Goal: Transaction & Acquisition: Purchase product/service

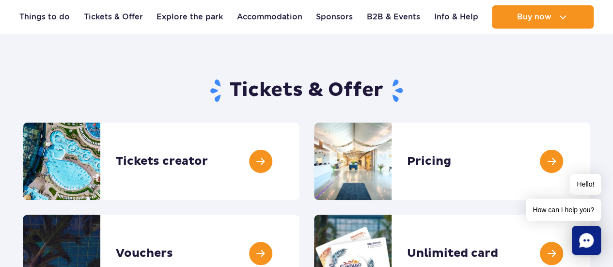
scroll to position [60, 0]
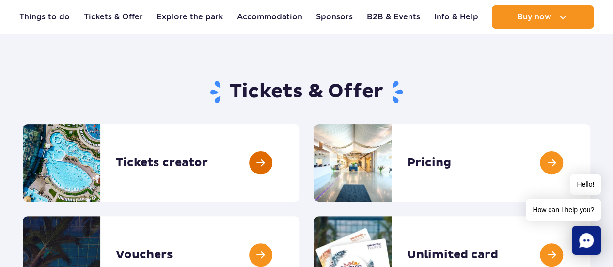
click at [299, 155] on link at bounding box center [299, 163] width 0 height 78
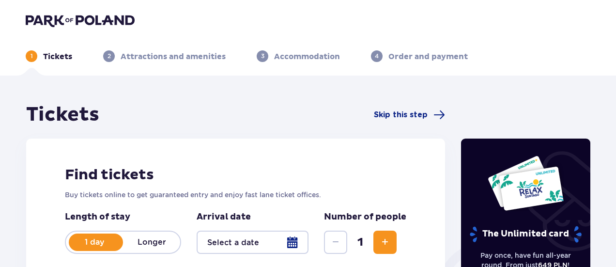
click at [384, 246] on span "Increase" at bounding box center [385, 242] width 12 height 12
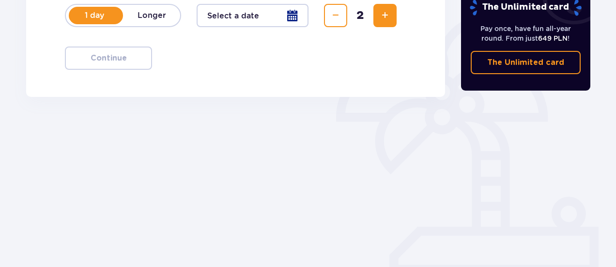
click at [383, 17] on span "Increase" at bounding box center [385, 16] width 12 height 12
click at [296, 14] on div at bounding box center [253, 15] width 112 height 23
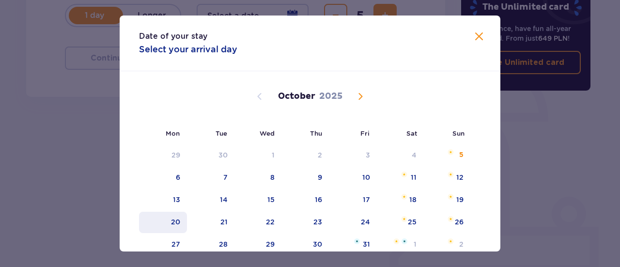
click at [179, 221] on div "20" at bounding box center [163, 222] width 48 height 21
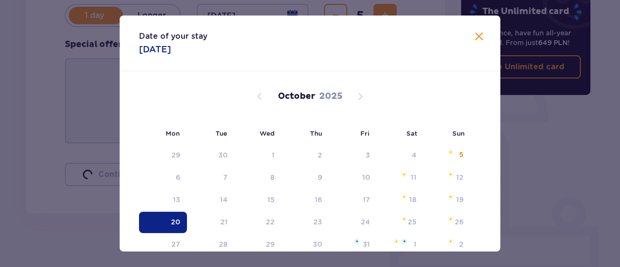
type input "20.10.25"
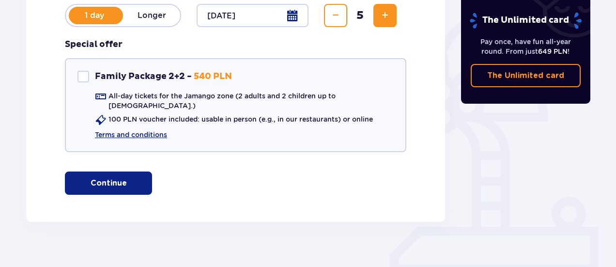
click at [615, 17] on div "Tickets Skip this step Find tickets Buy tickets online to get guaranteed entry …" at bounding box center [308, 64] width 616 height 431
